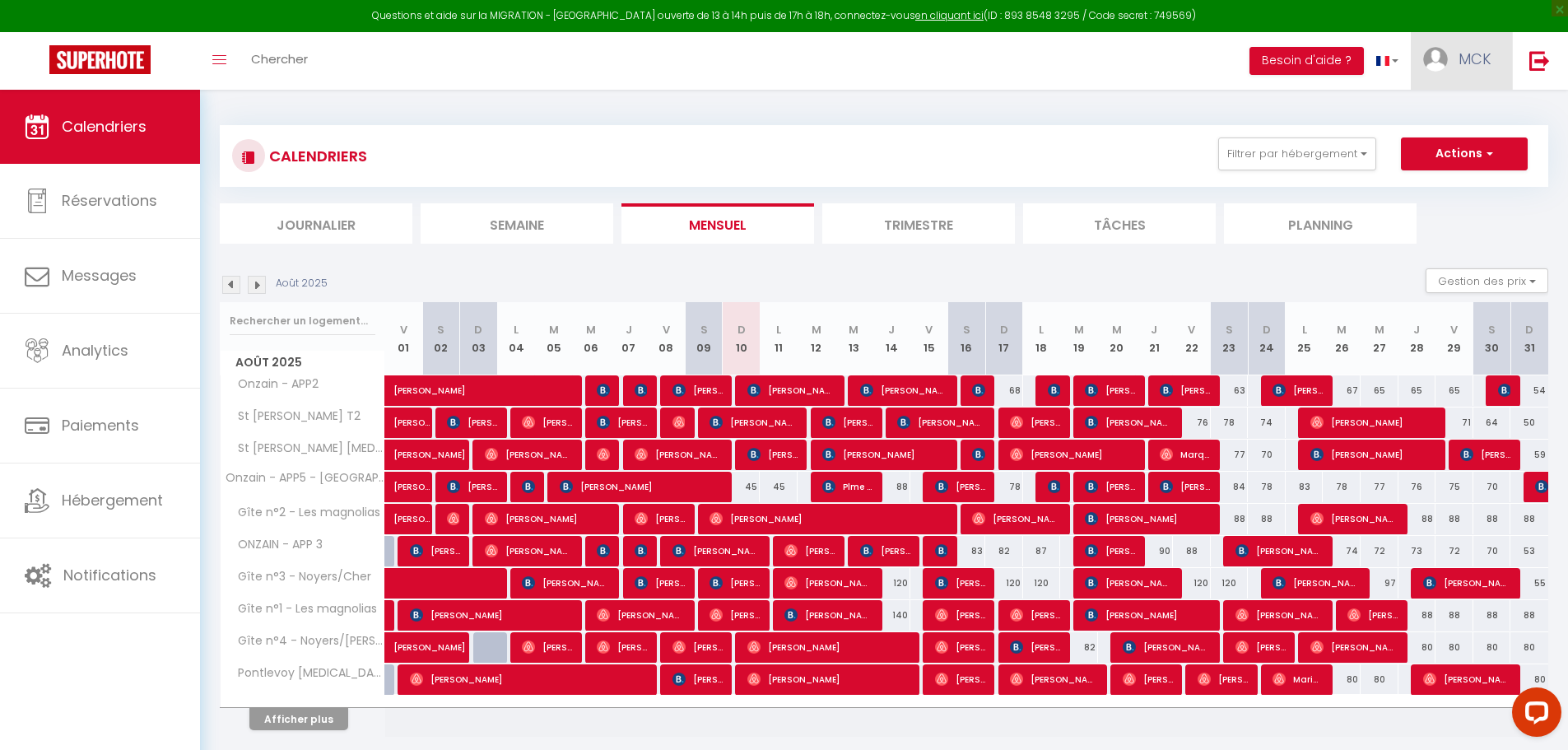
click at [1477, 46] on link "MCK" at bounding box center [1462, 60] width 101 height 57
click at [1445, 112] on link "Paramètres" at bounding box center [1446, 114] width 122 height 28
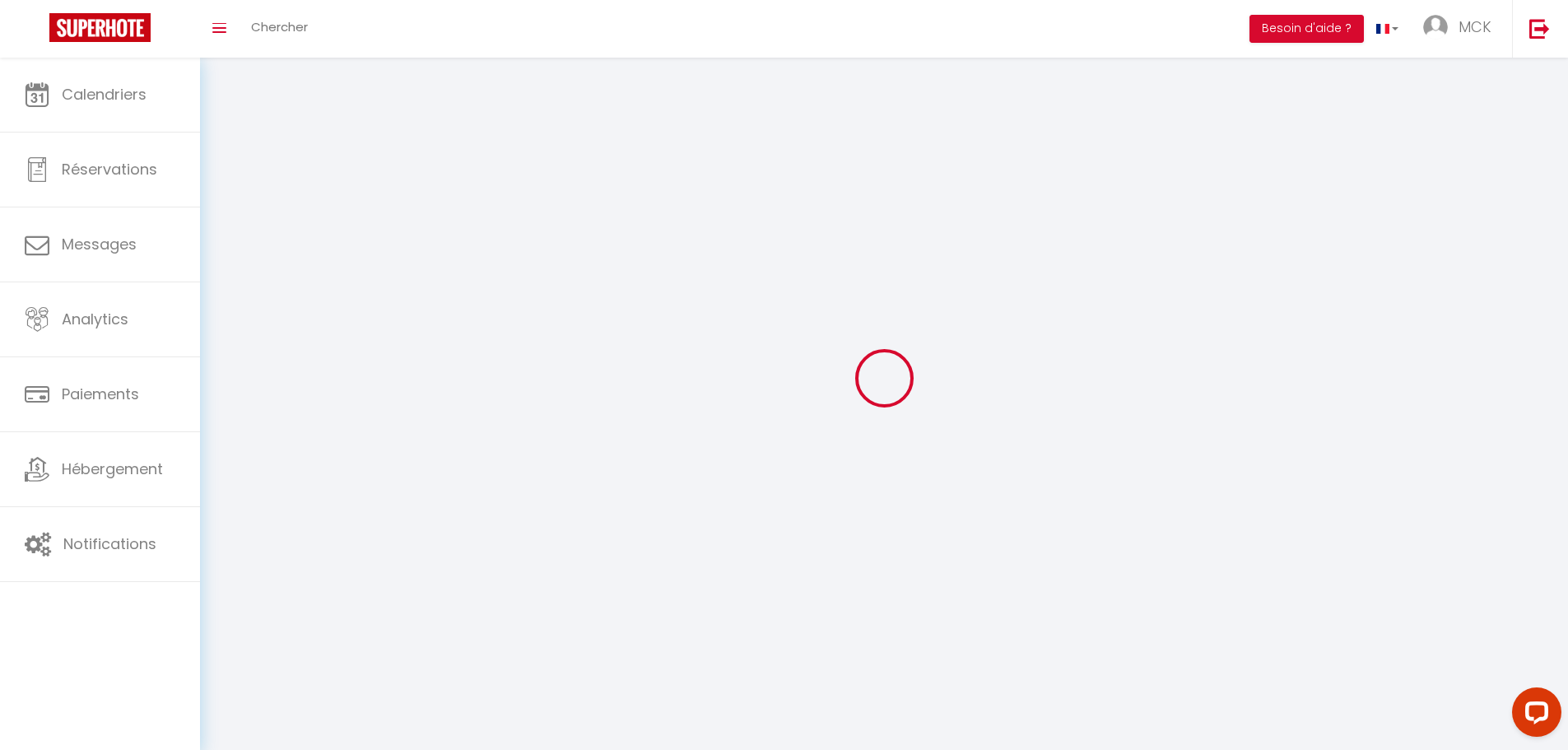
type input "MCK"
type input "Services"
type input "0602189455"
type input "[STREET_ADDRESS]"
type input "41150"
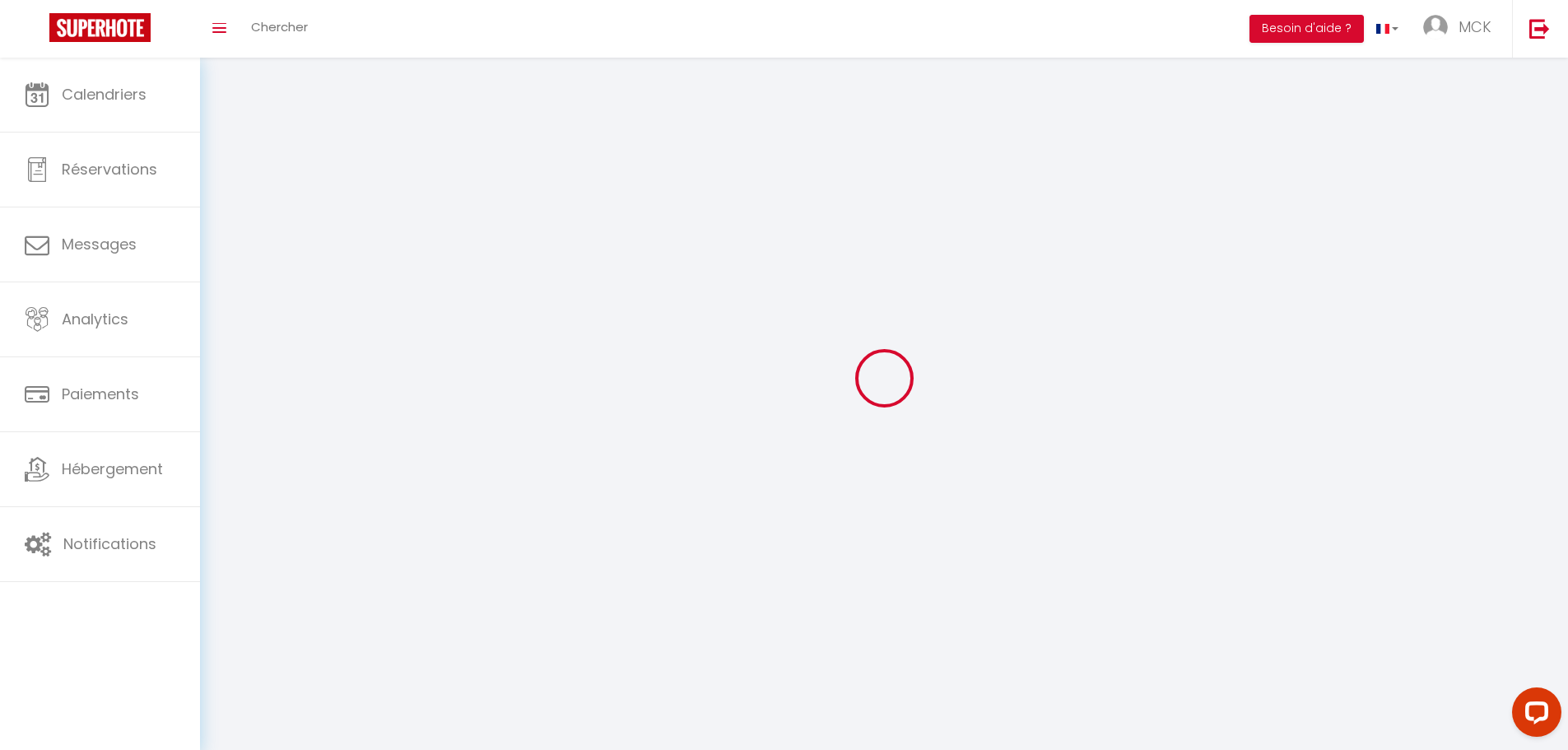
type input "Onzain"
type input "GHpW3NQDn6RoQakhw07ZvC3f0"
type input "GPfi7UnmlJMhqHHy36xAgoLU8"
type input "[URL][DOMAIN_NAME]"
select select "28"
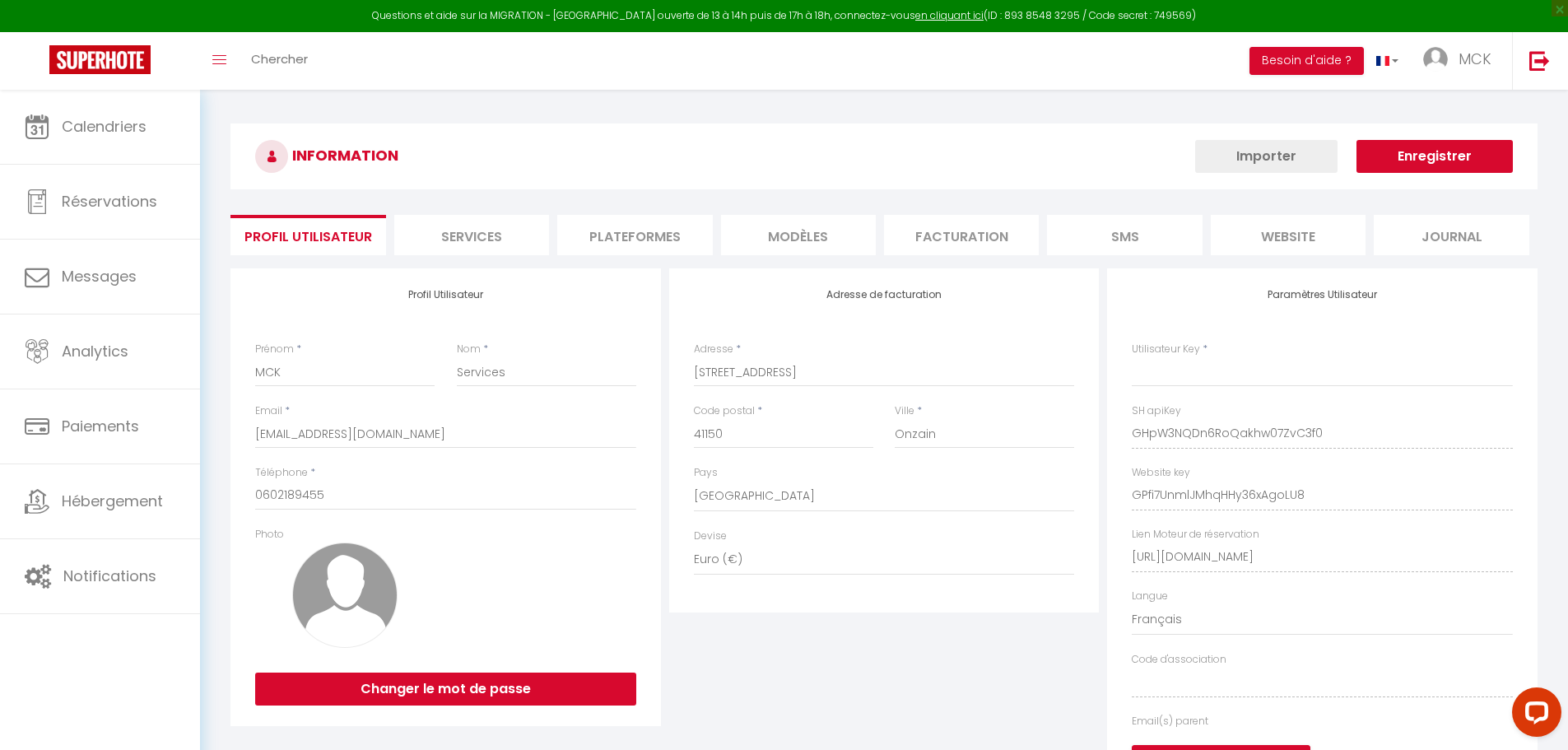
type input "GHpW3NQDn6RoQakhw07ZvC3f0"
type input "GPfi7UnmlJMhqHHy36xAgoLU8"
type input "[URL][DOMAIN_NAME]"
select select "fr"
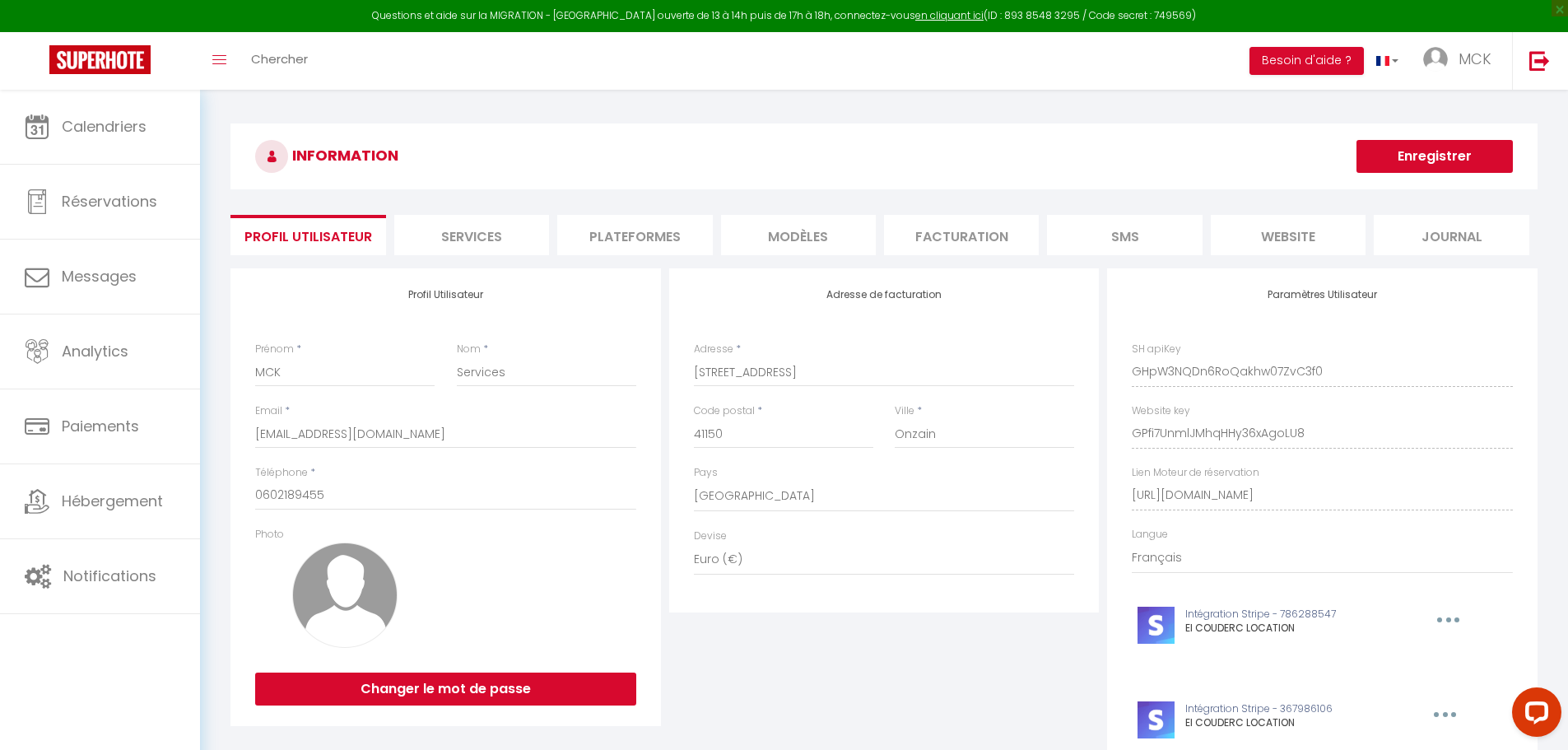
click at [652, 241] on li "Plateformes" at bounding box center [635, 234] width 155 height 40
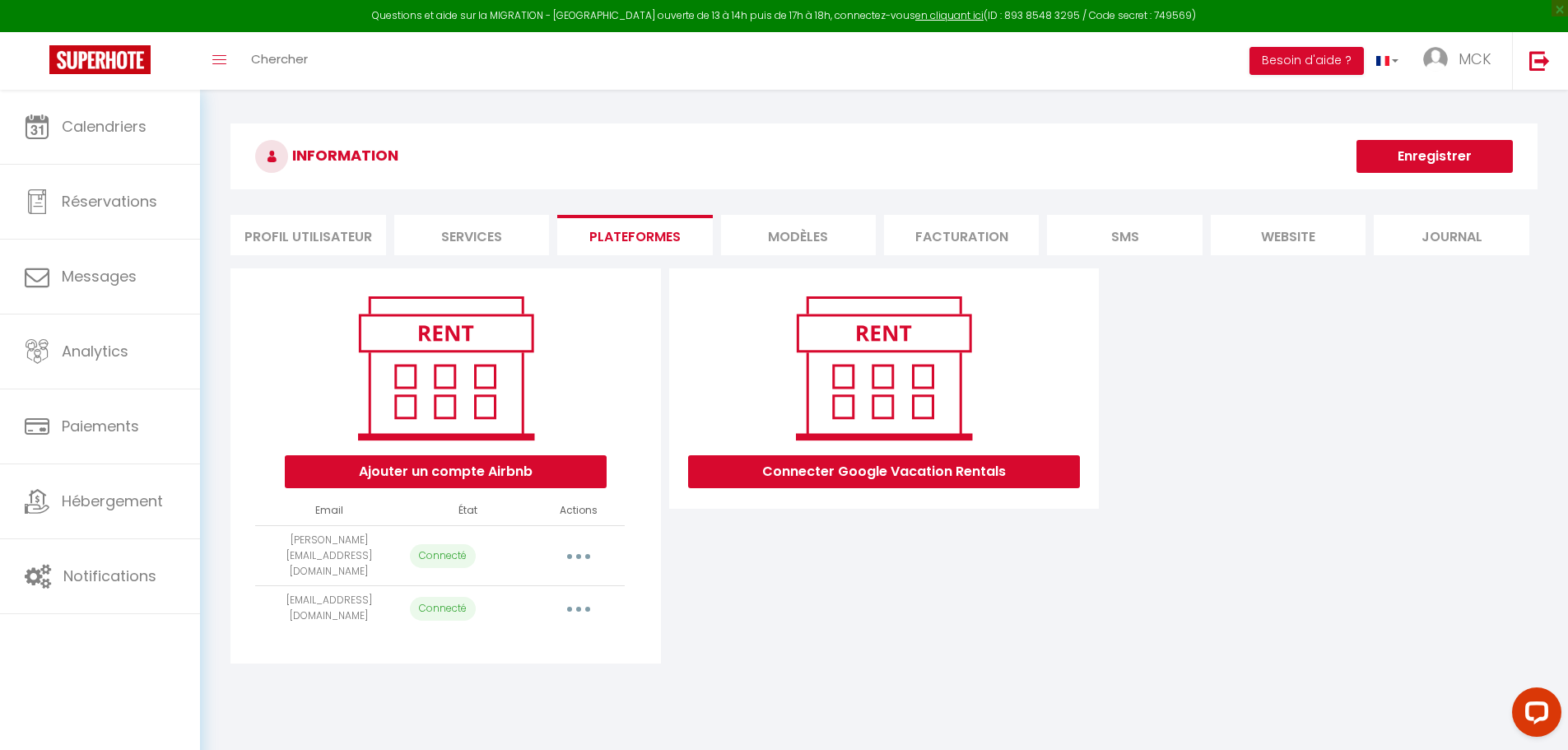
click at [577, 554] on icon "button" at bounding box center [578, 556] width 5 height 5
click at [553, 583] on link "Importer les appartements" at bounding box center [506, 593] width 182 height 28
select select "20773"
select select "20772"
select select "20769"
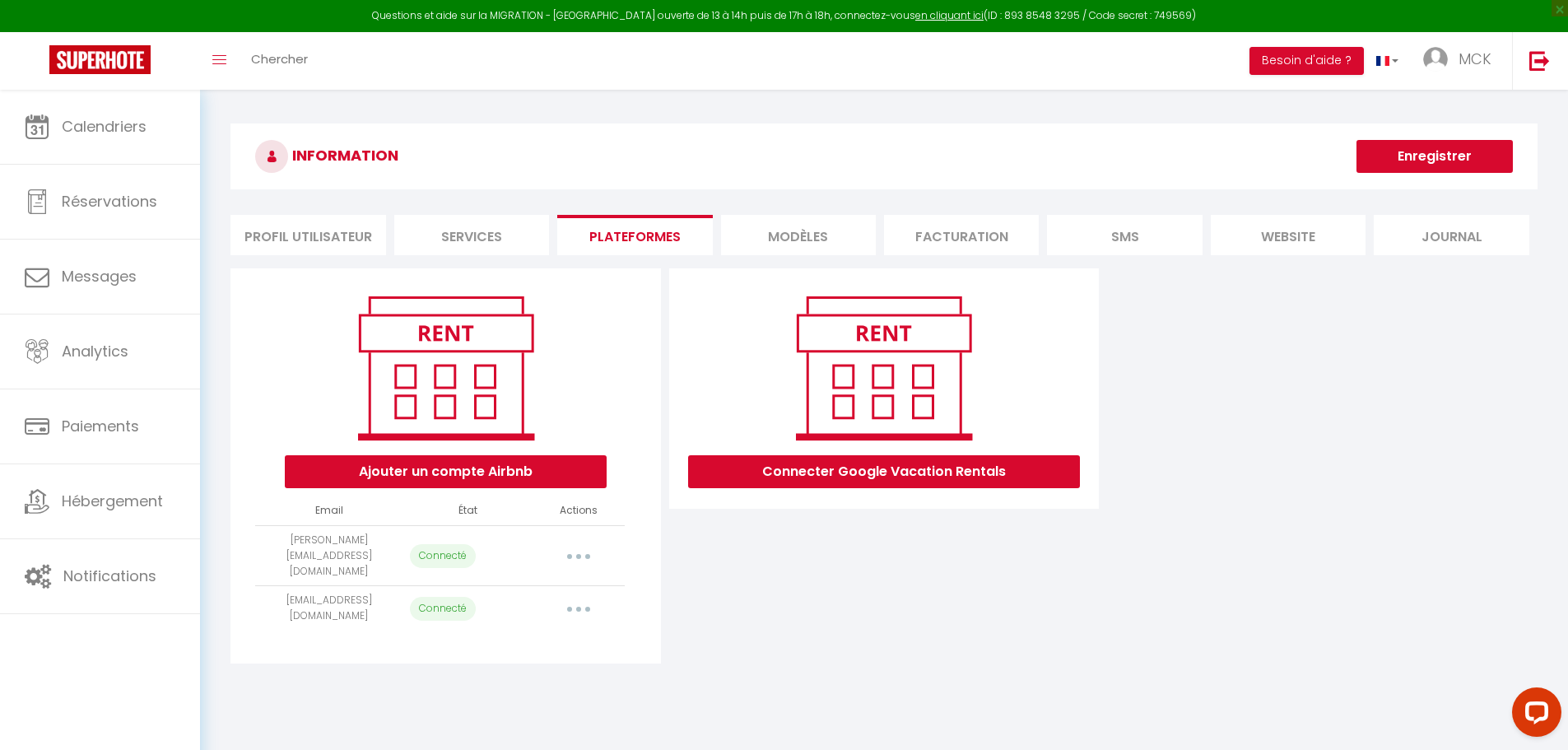
select select "10690"
select select "10374"
select select "20767"
select select "17140"
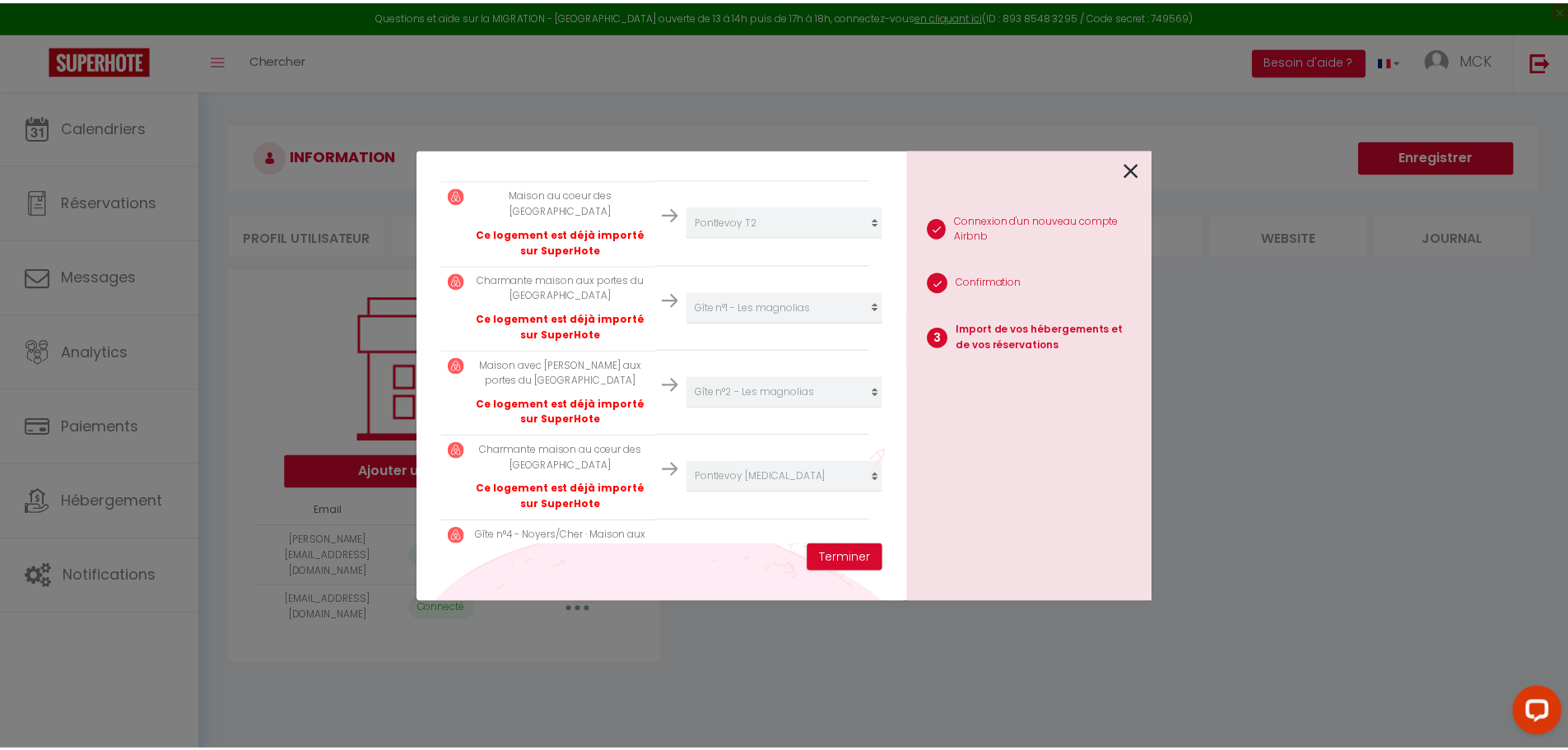
scroll to position [575, 0]
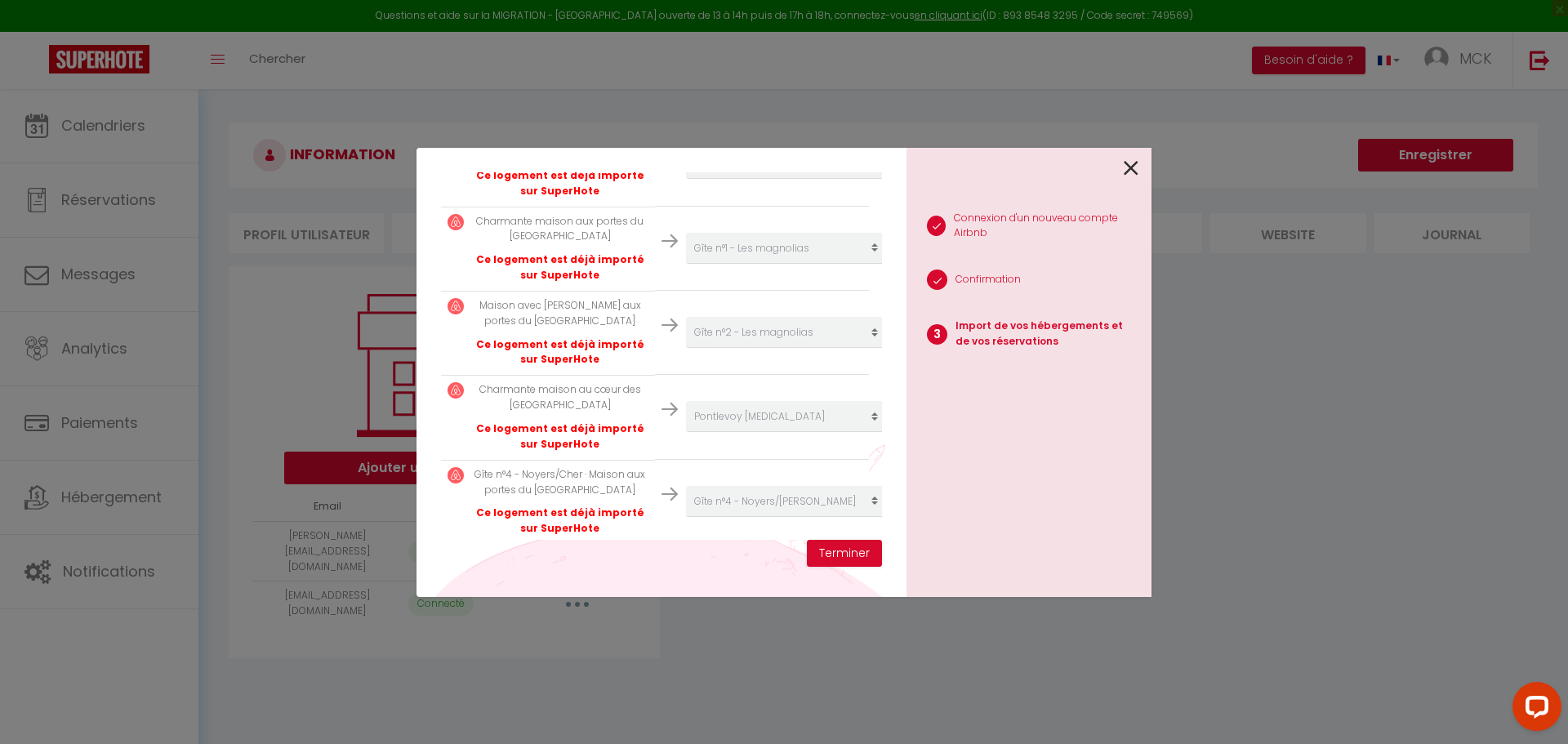
click at [1134, 167] on icon at bounding box center [1131, 168] width 15 height 24
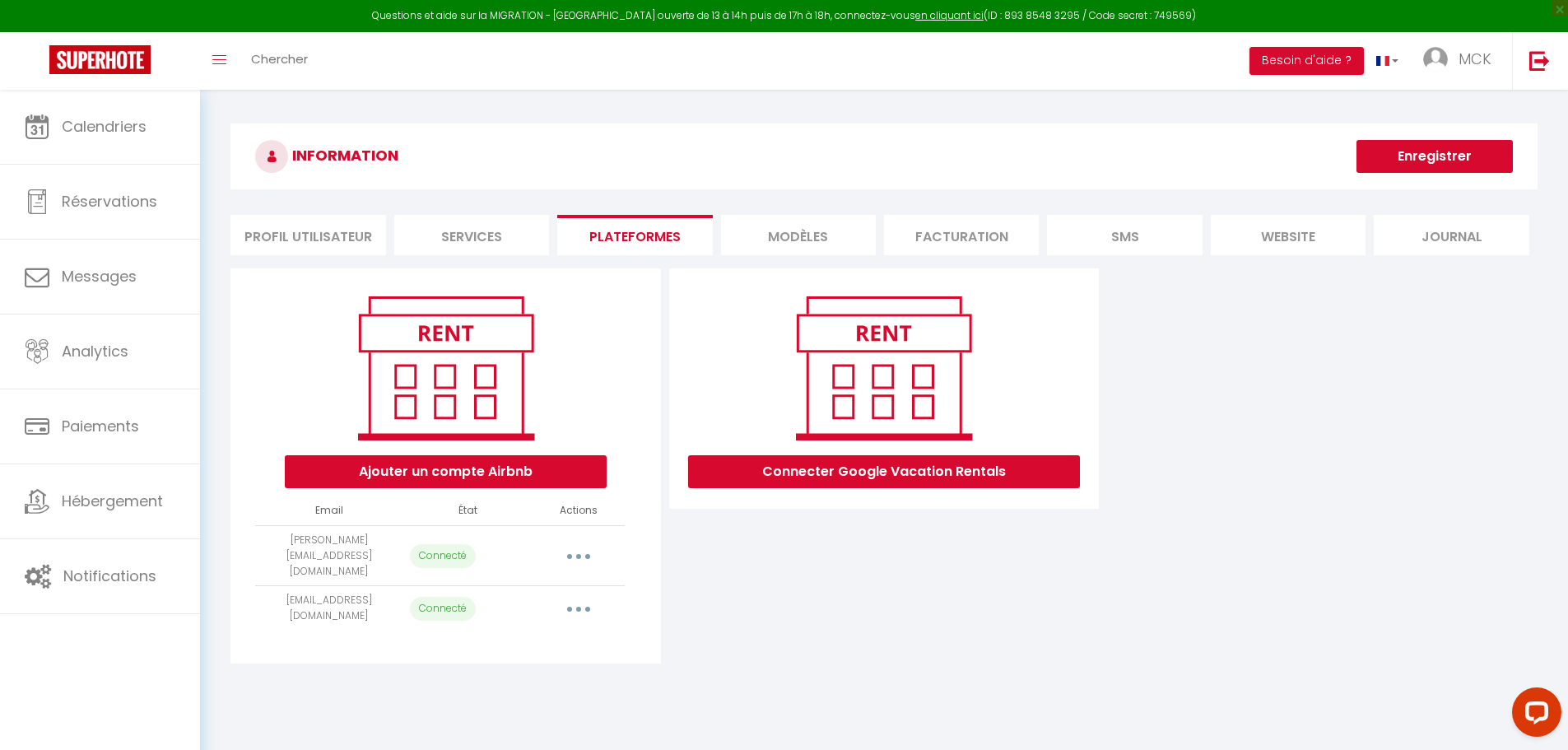
drag, startPoint x: 261, startPoint y: 541, endPoint x: 370, endPoint y: 561, distance: 110.8
click at [370, 561] on td "[PERSON_NAME][EMAIL_ADDRESS][DOMAIN_NAME]" at bounding box center [328, 555] width 147 height 61
copy td "[PERSON_NAME][EMAIL_ADDRESS][DOMAIN_NAME]"
click at [569, 595] on button "button" at bounding box center [578, 608] width 46 height 26
click at [543, 633] on link "Importer les appartements" at bounding box center [506, 647] width 182 height 28
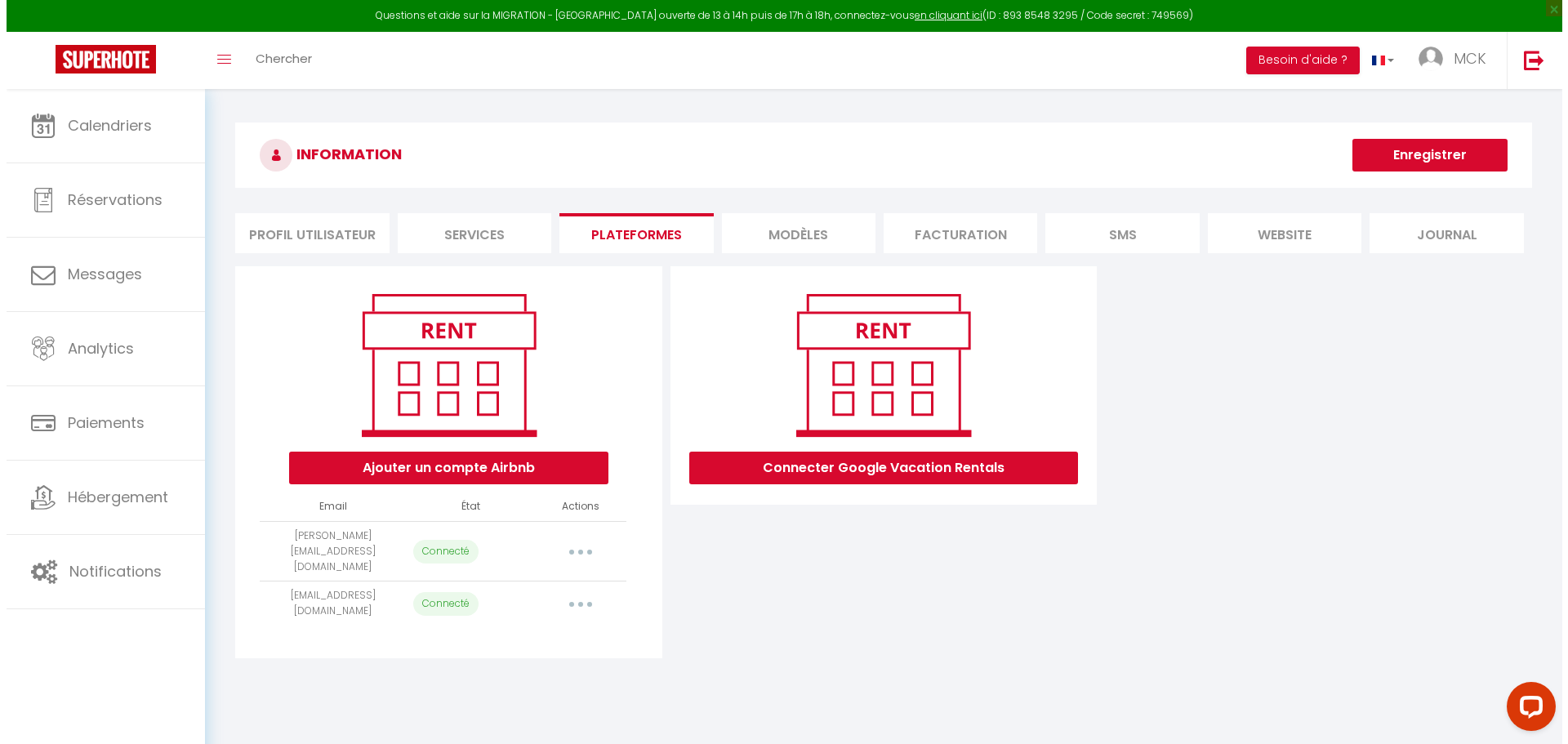
scroll to position [333, 0]
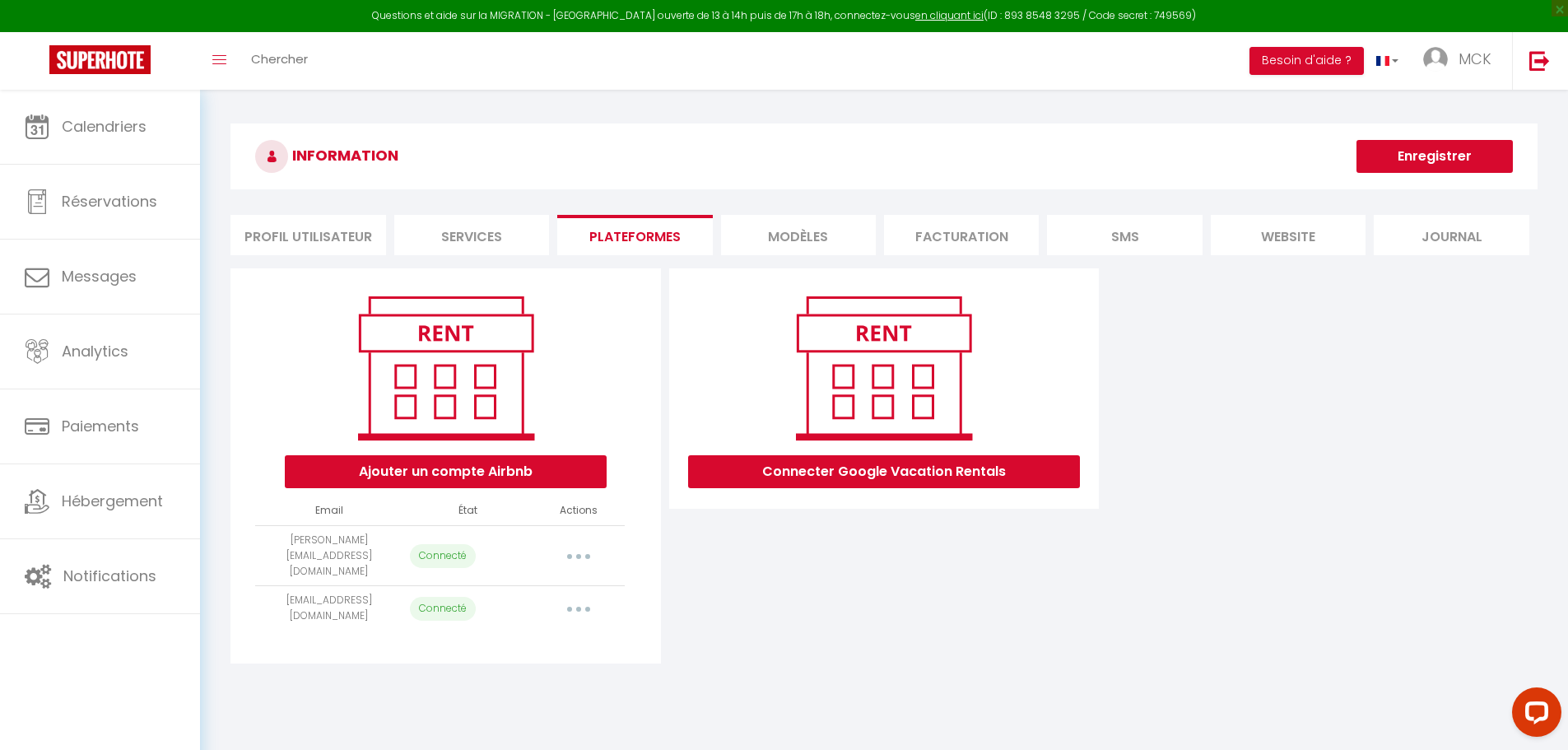
select select "10372"
select select "10375"
select select "39005"
select select "9884"
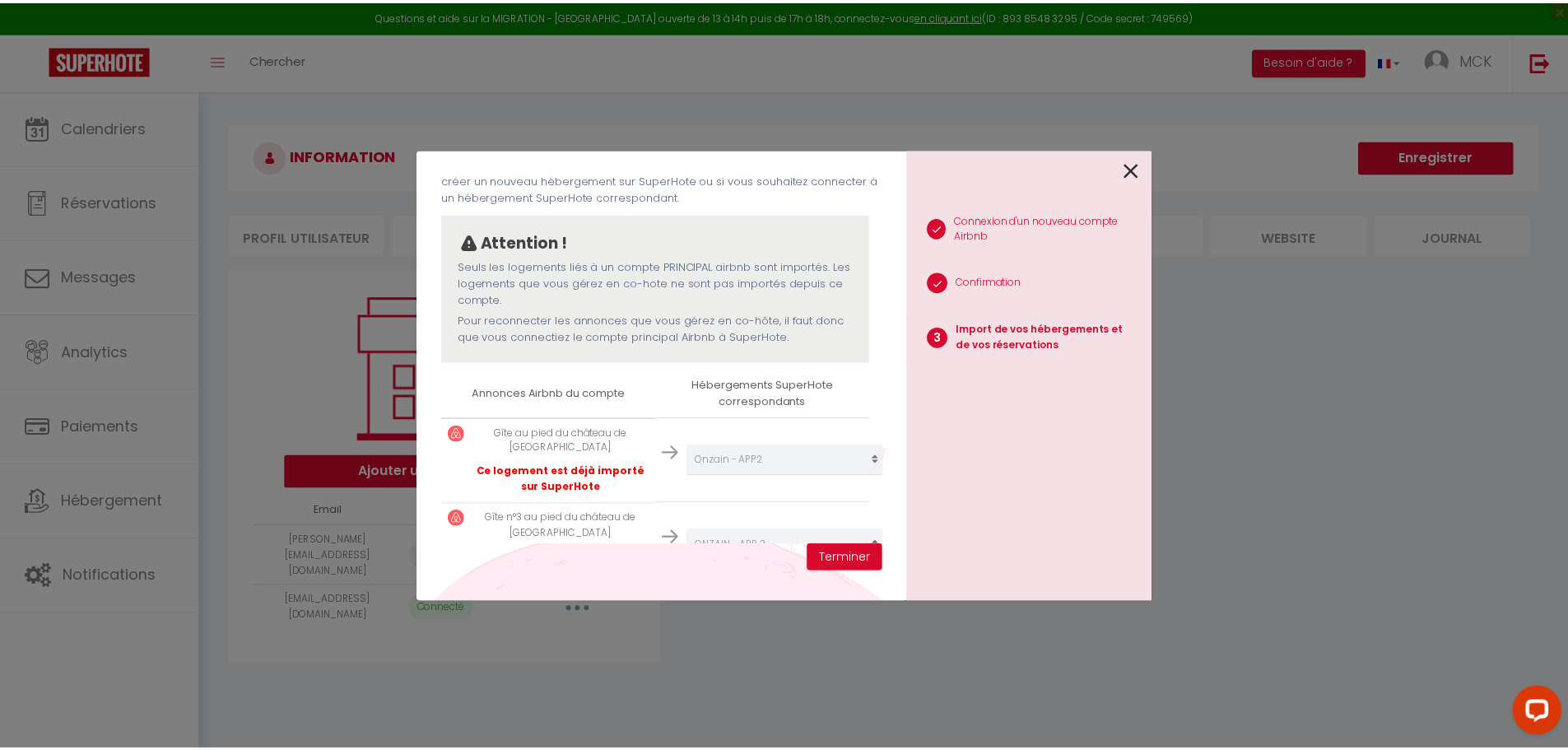
scroll to position [52, 0]
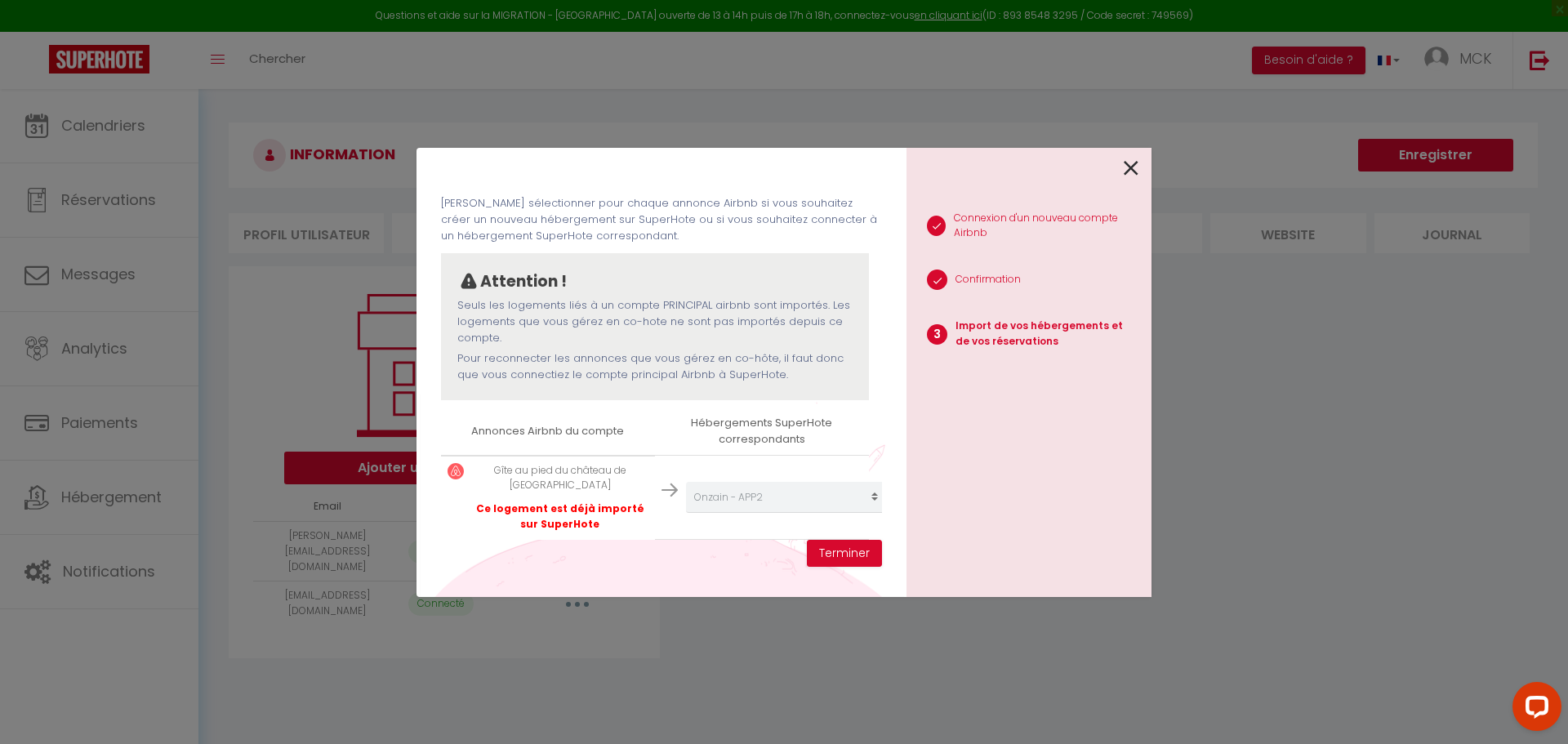
click at [1126, 168] on icon at bounding box center [1131, 168] width 15 height 24
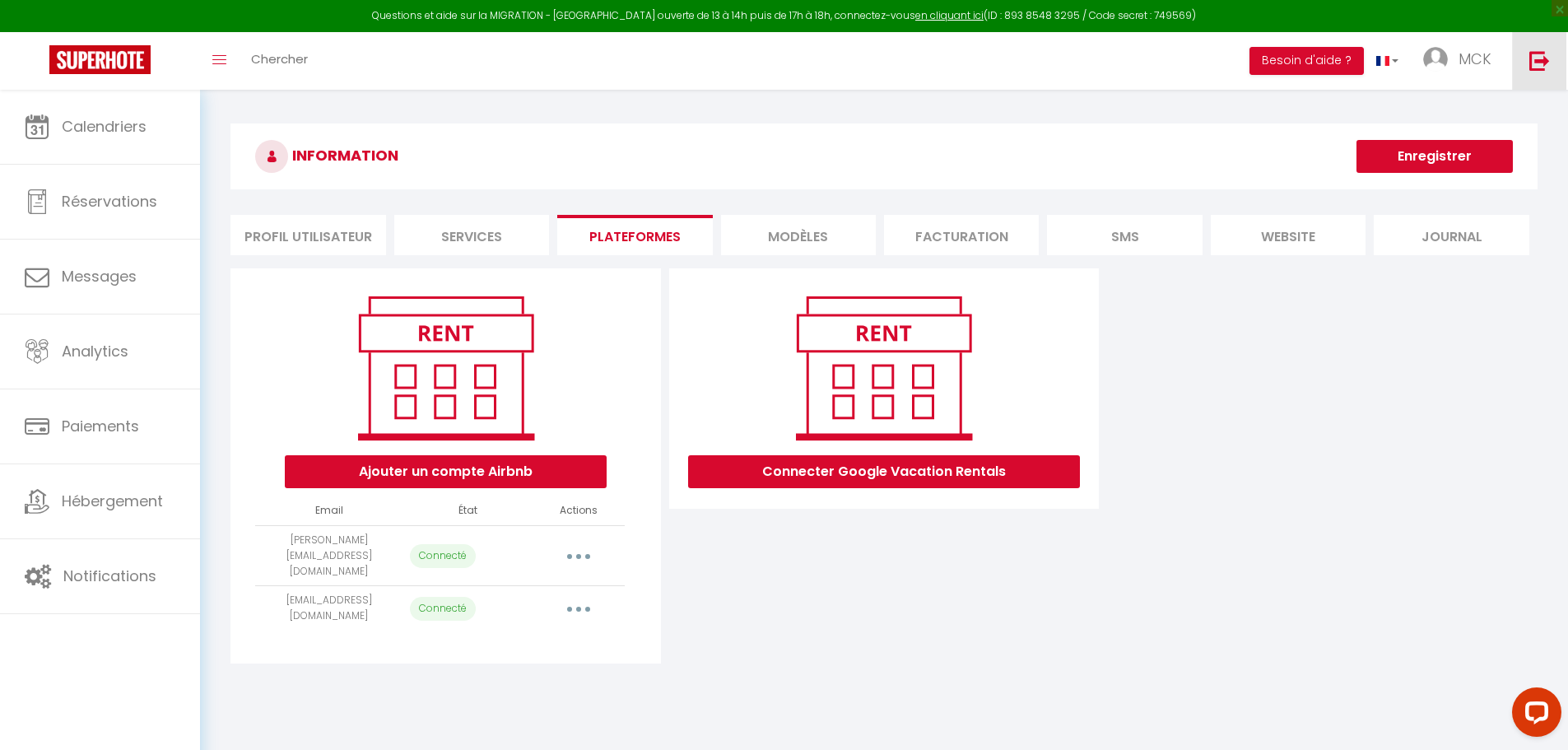
click at [1532, 56] on img at bounding box center [1540, 61] width 21 height 21
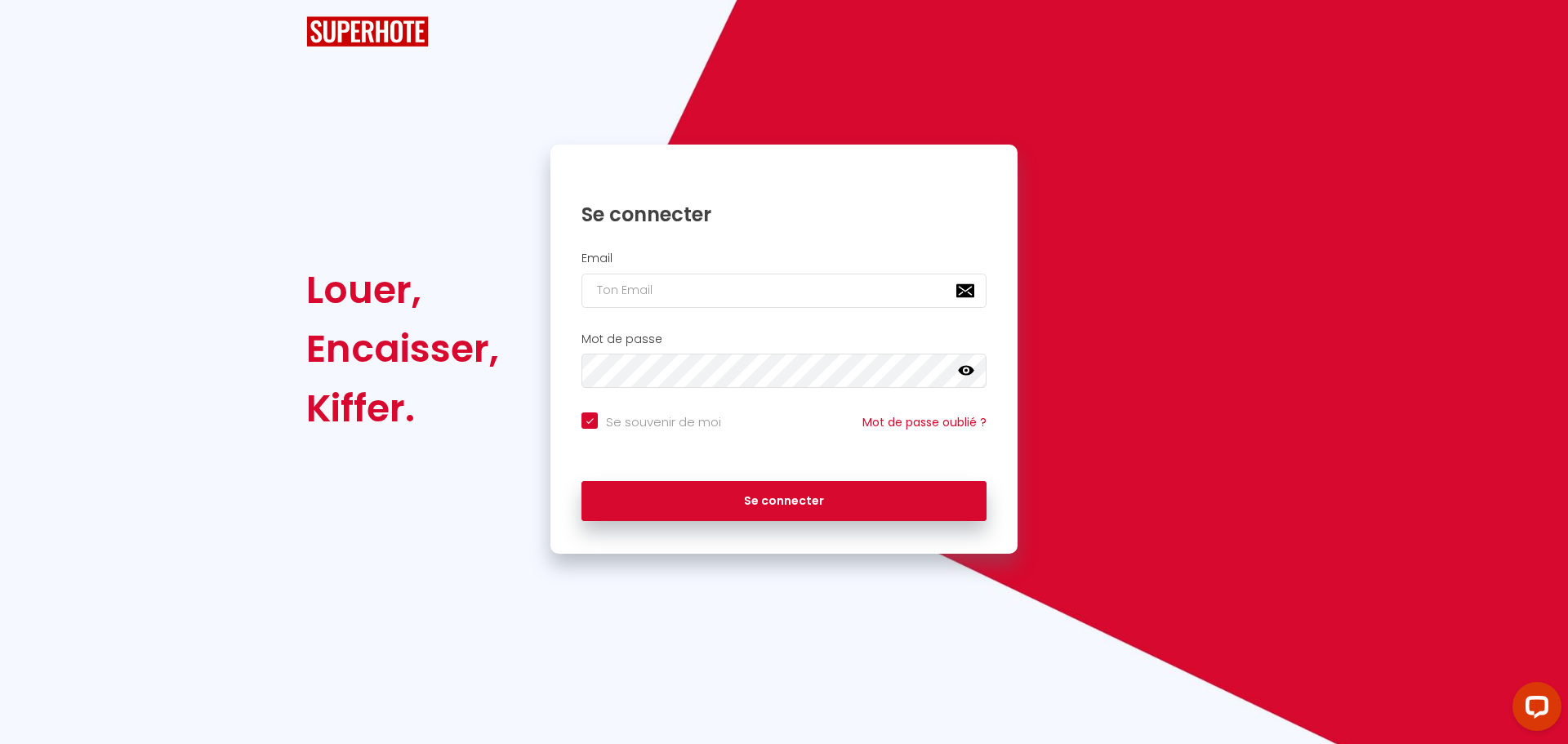
checkbox input "true"
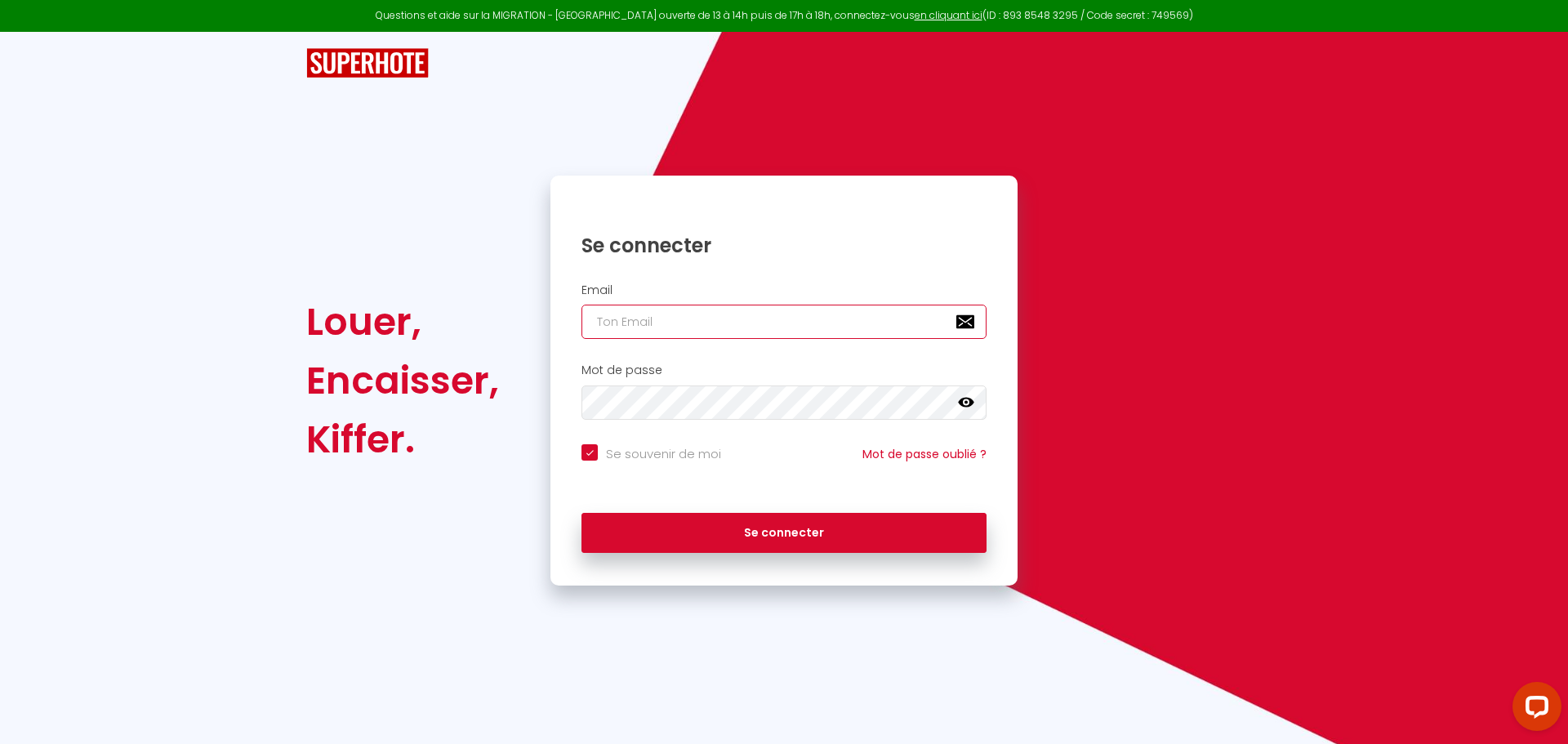
type input "[PERSON_NAME][EMAIL_ADDRESS][DOMAIN_NAME]"
checkbox input "true"
drag, startPoint x: 689, startPoint y: 326, endPoint x: 440, endPoint y: 315, distance: 249.2
click at [444, 316] on div "Louer, Encaisser, Kiffer. Se connecter Email [PERSON_NAME][EMAIL_ADDRESS][DOMAI…" at bounding box center [784, 380] width 977 height 410
paste input "[EMAIL_ADDRESS]"
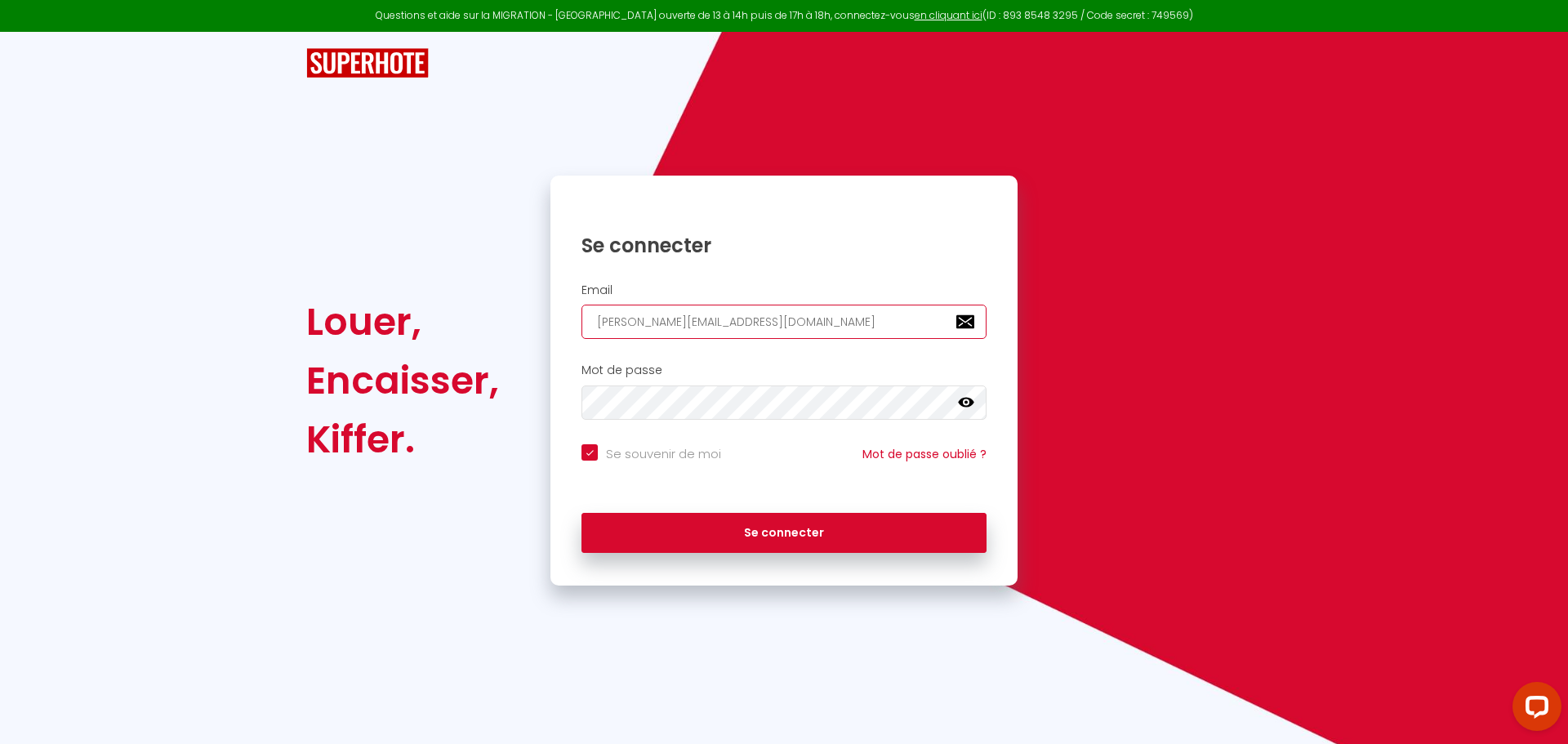
type input "[EMAIL_ADDRESS][DOMAIN_NAME]"
checkbox input "true"
type input "[EMAIL_ADDRESS][DOMAIN_NAME]"
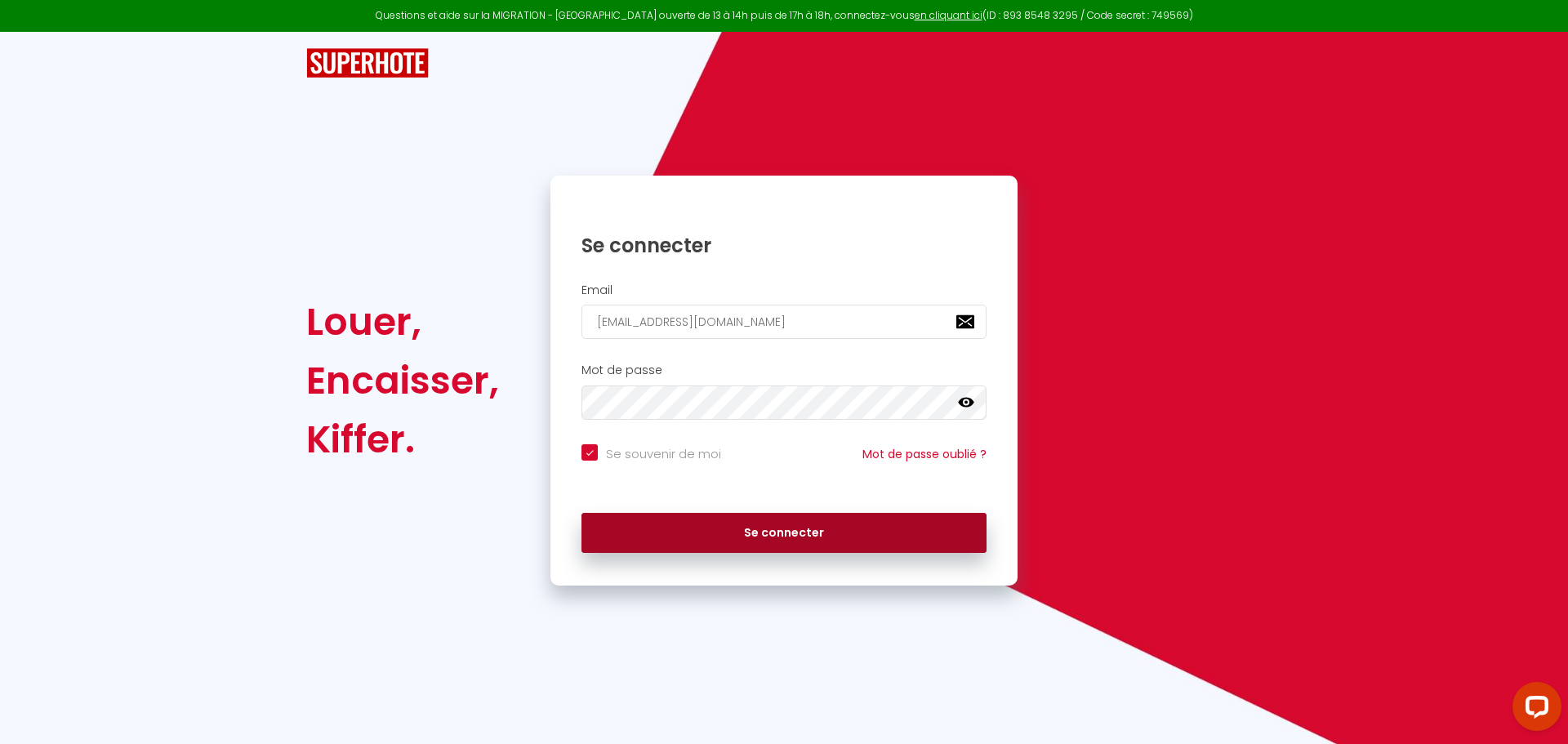
click at [720, 525] on button "Se connecter" at bounding box center [784, 534] width 405 height 41
checkbox input "true"
